Goal: Go to known website: Go to known website

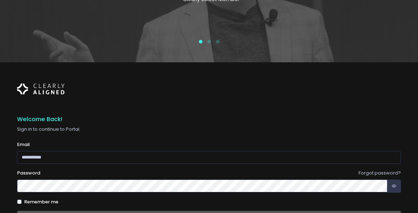
scroll to position [35, 0]
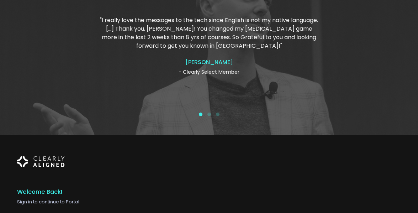
click at [54, 166] on img at bounding box center [41, 161] width 48 height 19
click at [61, 158] on img at bounding box center [41, 161] width 48 height 19
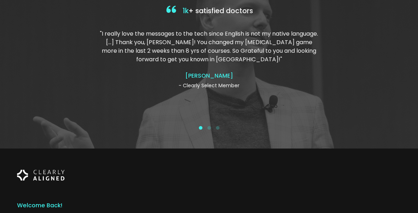
scroll to position [0, 0]
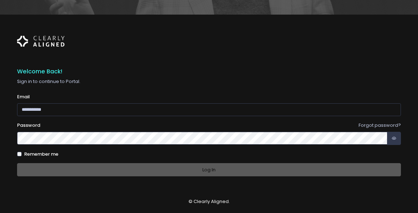
scroll to position [164, 0]
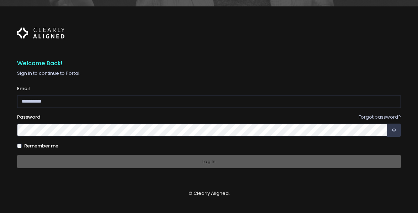
click at [203, 180] on div "Welcome Back! Sign in to continue to Portal. Email (Obrigatório) Forgot passwor…" at bounding box center [209, 109] width 384 height 173
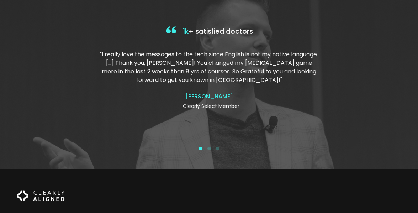
scroll to position [0, 0]
